Goal: Navigation & Orientation: Find specific page/section

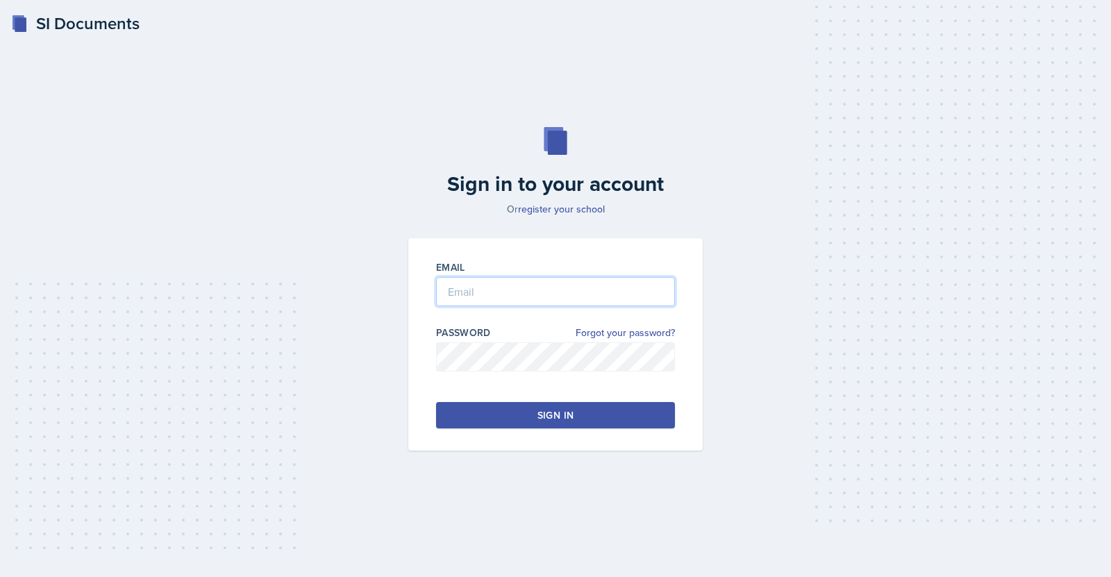
click at [461, 303] on input "email" at bounding box center [555, 291] width 239 height 29
type input "[EMAIL_ADDRESS][DOMAIN_NAME]"
click at [478, 337] on label "Password" at bounding box center [463, 333] width 55 height 14
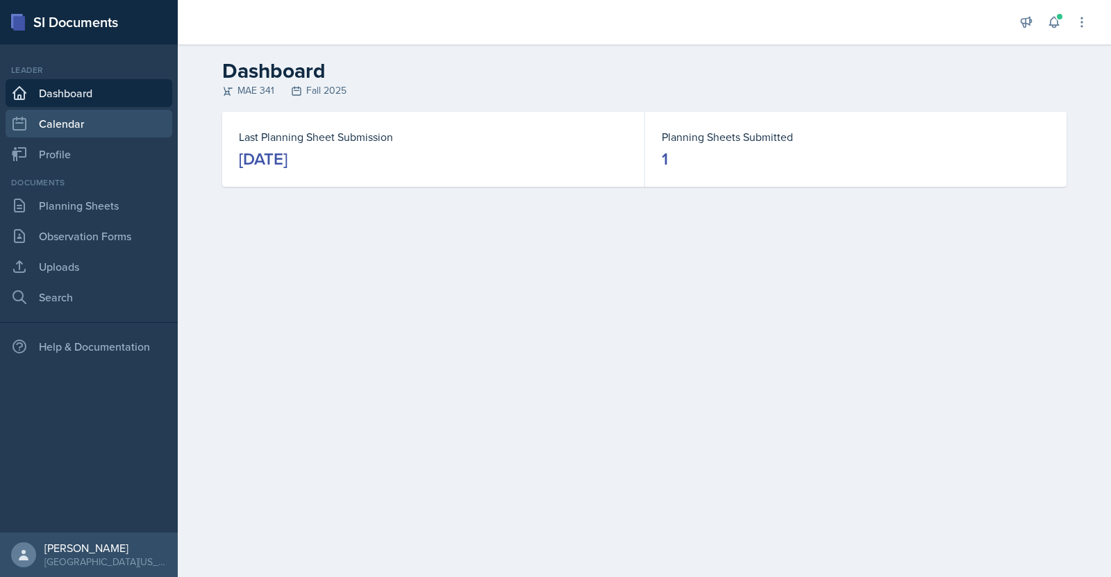
click at [121, 124] on link "Calendar" at bounding box center [89, 124] width 167 height 28
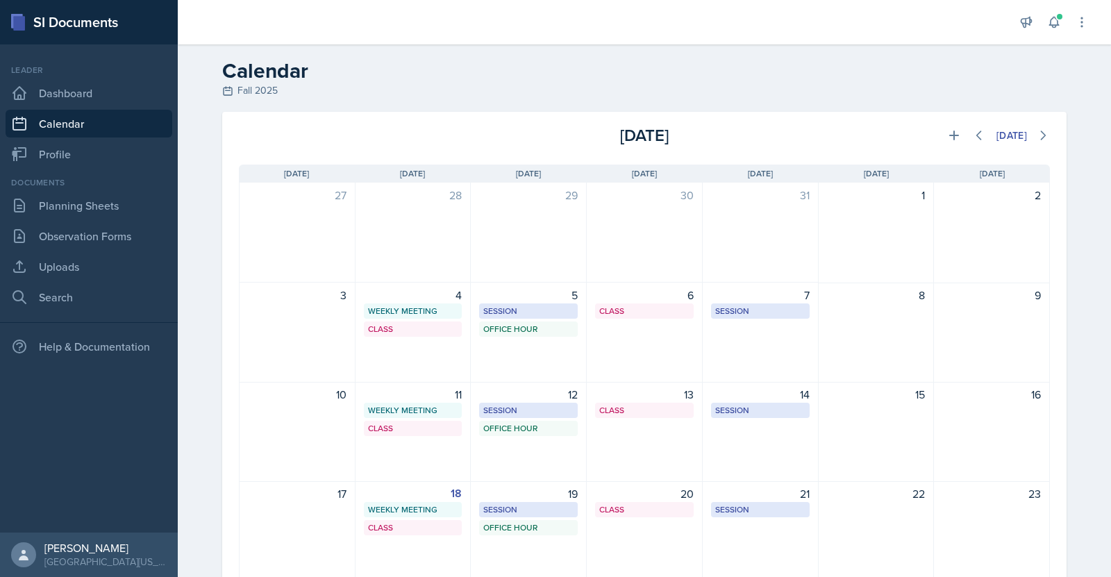
click at [639, 132] on div "[DATE]" at bounding box center [644, 135] width 270 height 25
click at [656, 132] on div "[DATE]" at bounding box center [644, 135] width 270 height 25
click at [662, 126] on div "[DATE]" at bounding box center [644, 135] width 270 height 25
click at [108, 207] on link "Planning Sheets" at bounding box center [89, 206] width 167 height 28
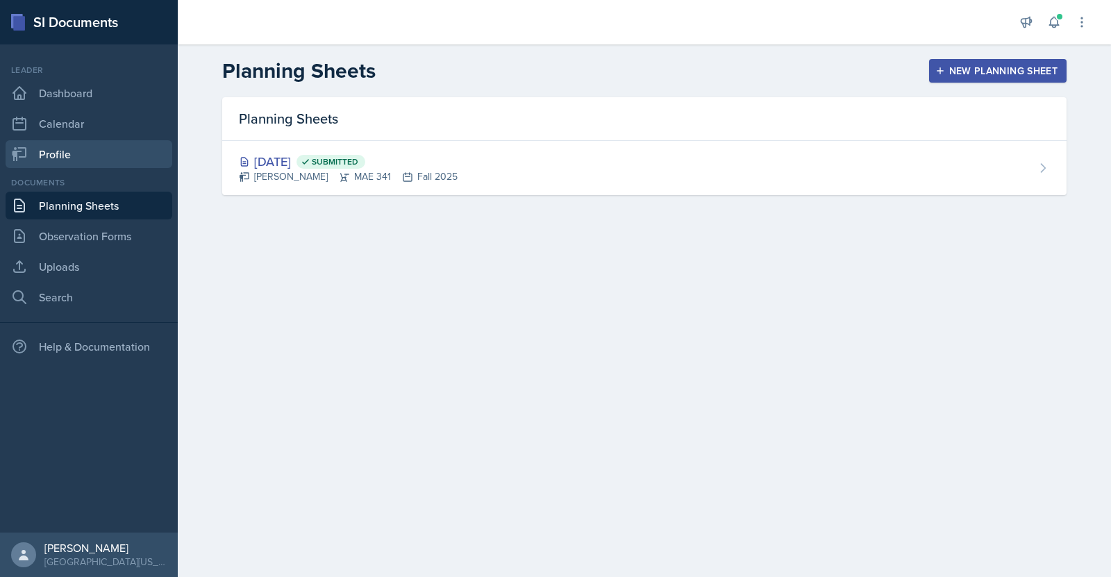
click at [61, 140] on link "Profile" at bounding box center [89, 154] width 167 height 28
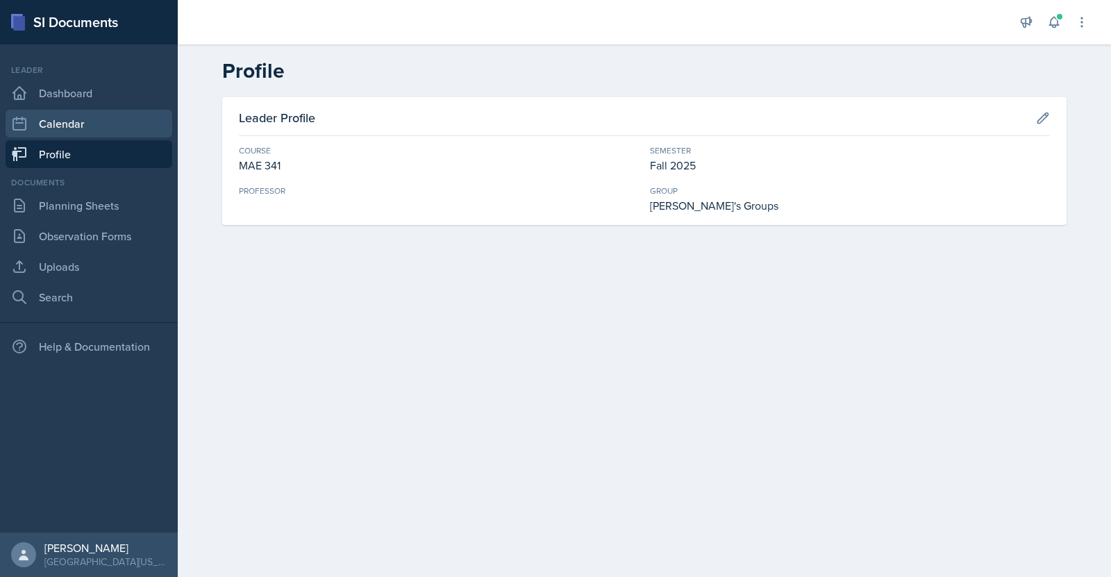
click at [74, 111] on link "Calendar" at bounding box center [89, 124] width 167 height 28
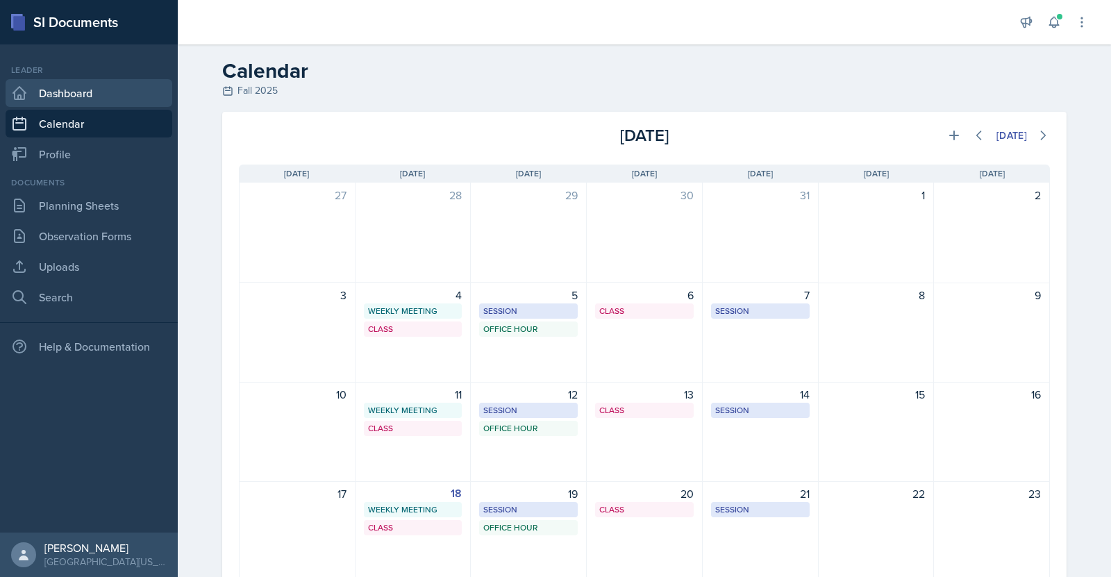
click at [84, 83] on link "Dashboard" at bounding box center [89, 93] width 167 height 28
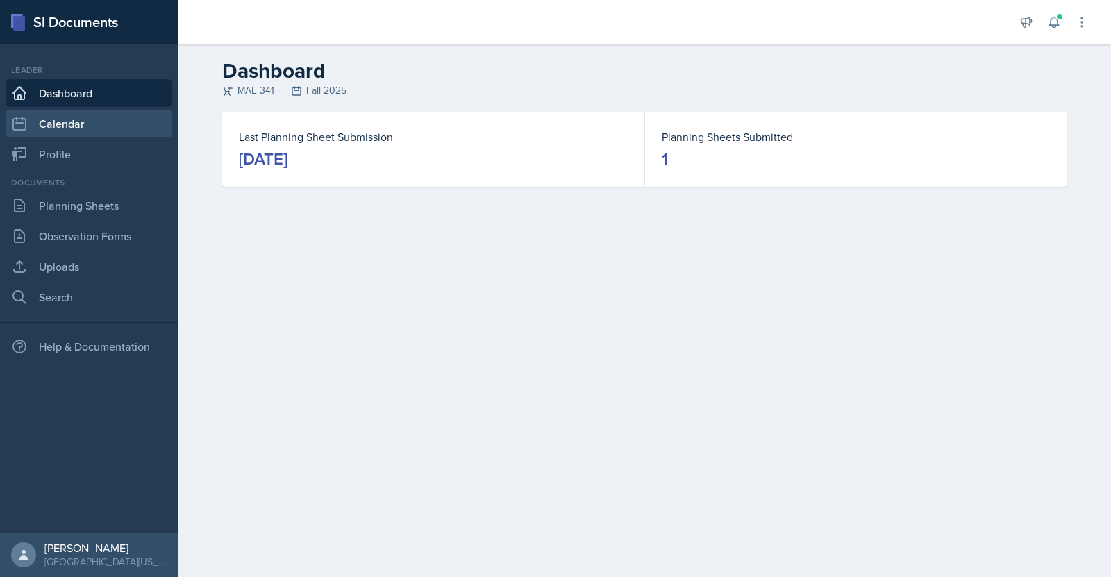
click at [67, 125] on link "Calendar" at bounding box center [89, 124] width 167 height 28
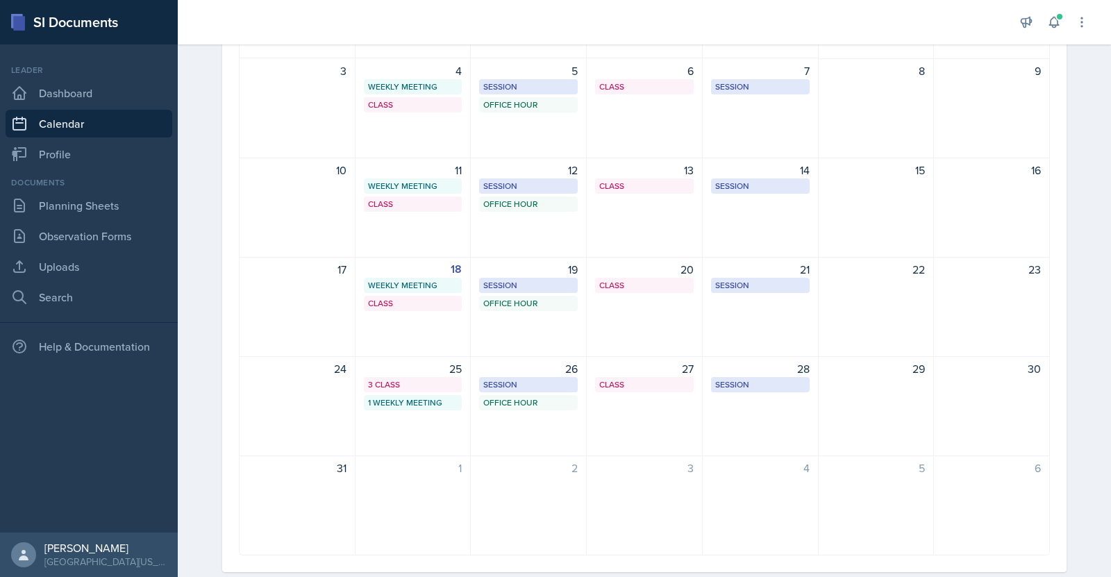
scroll to position [227, 0]
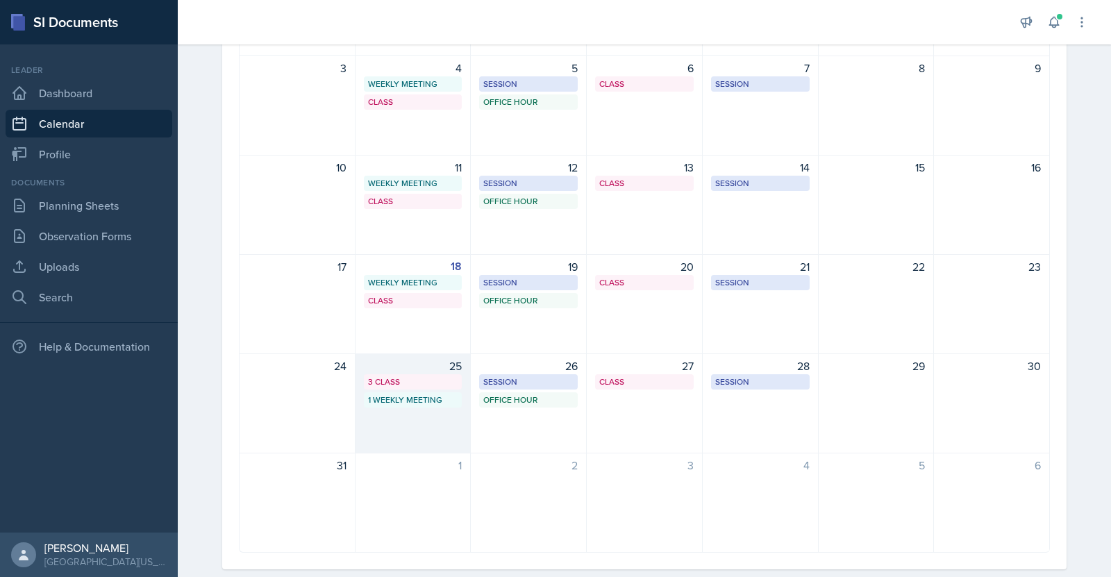
click at [421, 385] on div "3 Class" at bounding box center [413, 382] width 90 height 12
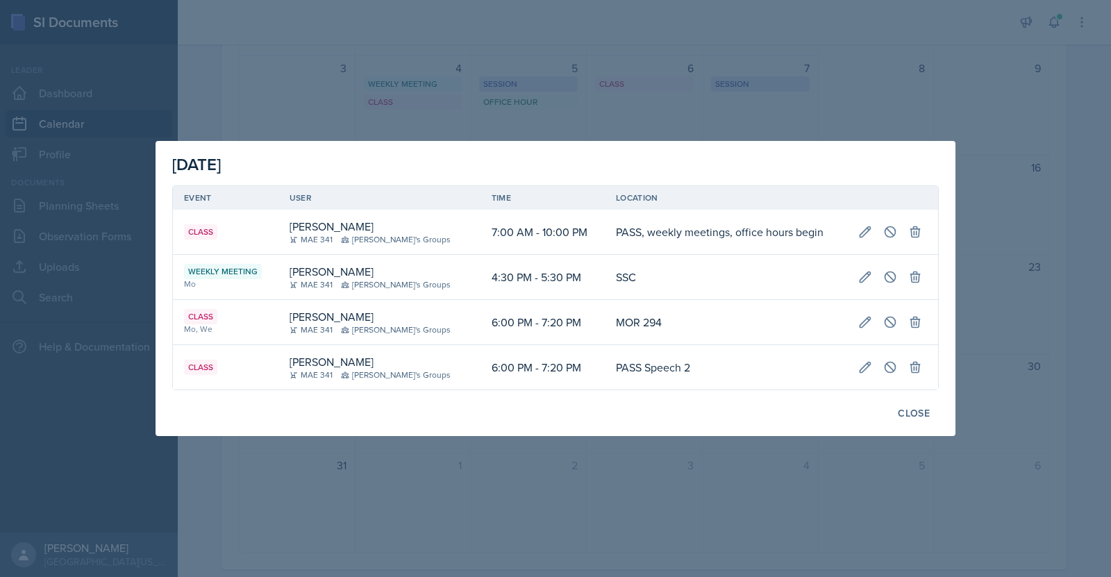
click at [650, 467] on div at bounding box center [555, 288] width 1111 height 577
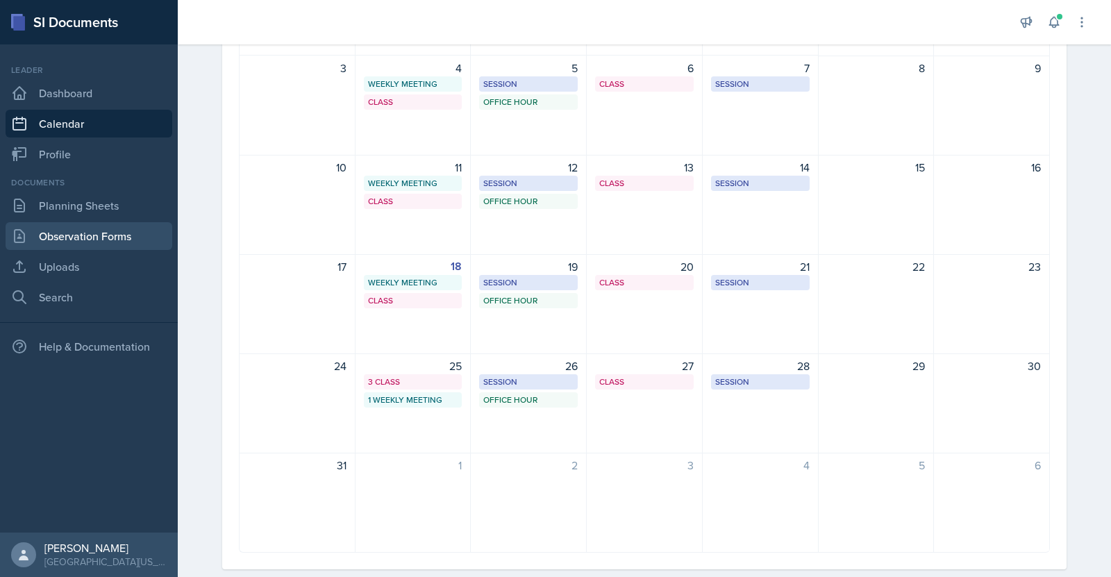
click at [79, 238] on link "Observation Forms" at bounding box center [89, 236] width 167 height 28
